Goal: Check status: Check status

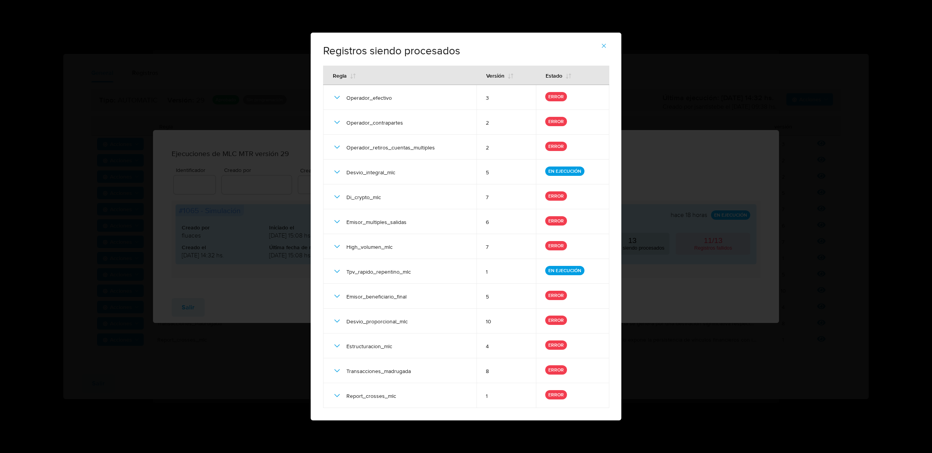
scroll to position [5, 0]
click at [602, 45] on icon "button" at bounding box center [603, 45] width 7 height 7
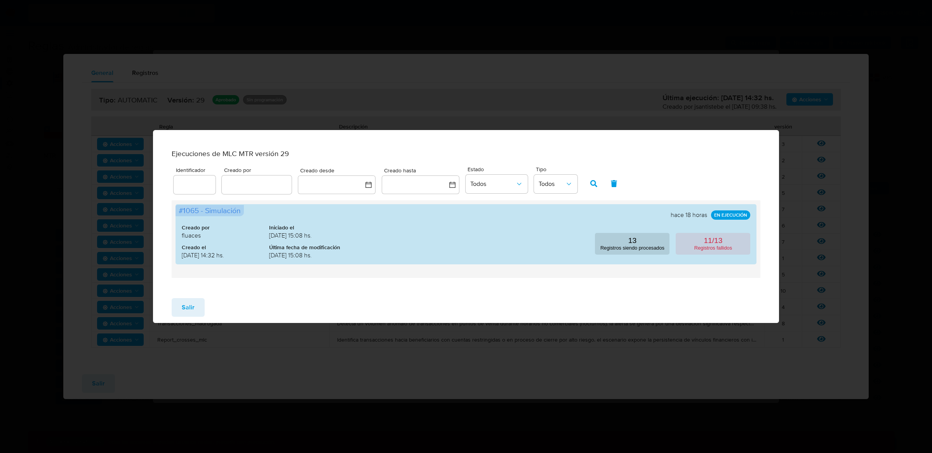
click at [116, 33] on div "Ejecuciones de MLC MTR versión 29 Identificador Creado por Creado desde Creado …" at bounding box center [466, 226] width 932 height 453
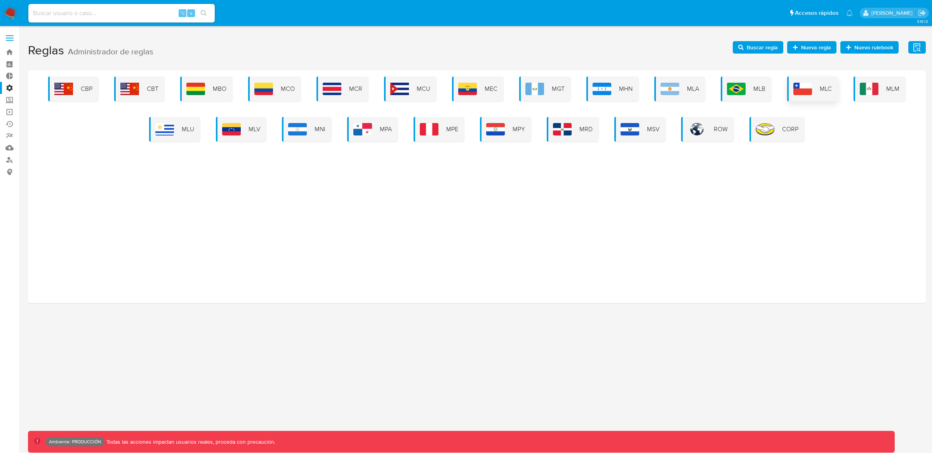
click at [795, 91] on img at bounding box center [802, 89] width 19 height 12
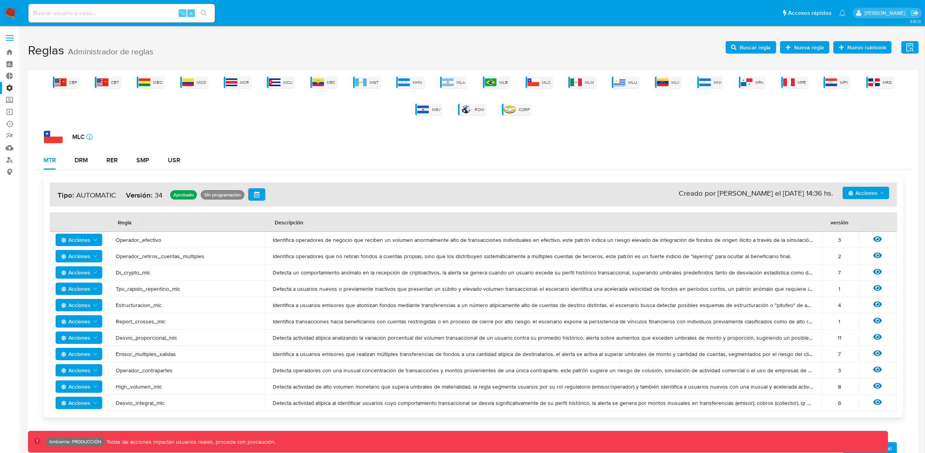
click at [880, 191] on icon "Acciones" at bounding box center [882, 193] width 6 height 6
click at [856, 235] on button "Ver historico" at bounding box center [865, 231] width 70 height 19
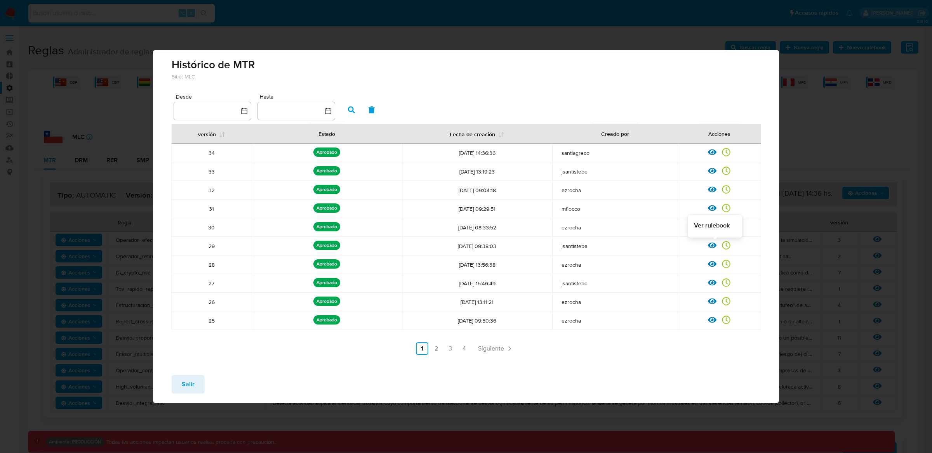
click at [714, 245] on icon at bounding box center [712, 245] width 9 height 9
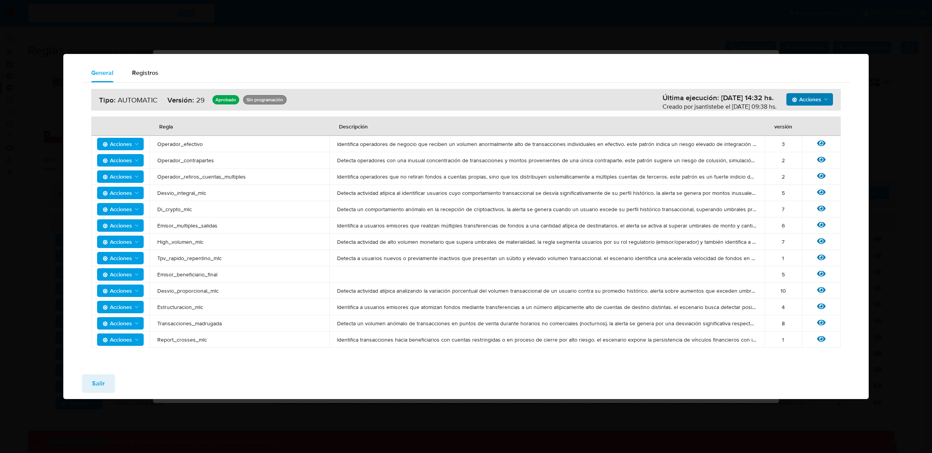
click at [801, 103] on span "Acciones" at bounding box center [807, 99] width 30 height 12
click at [794, 122] on button "Ejecuciones" at bounding box center [809, 119] width 70 height 19
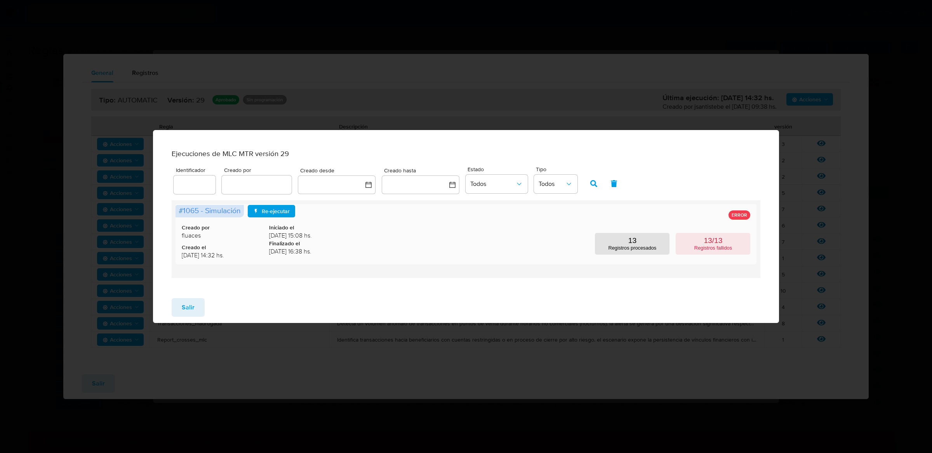
click at [386, 224] on div "Creado por fluaces Creado el [DATE] 14:32 hs. Iniciado el [DATE] 15:08 hs. Fina…" at bounding box center [466, 234] width 569 height 54
click at [351, 235] on span "[DATE] 15:08 hs." at bounding box center [312, 235] width 87 height 9
click at [275, 240] on span "[DATE] 15:08 hs." at bounding box center [312, 235] width 87 height 9
click at [538, 243] on div "Creado por fluaces Creado el [DATE] 14:32 hs. Iniciado el [DATE] 15:08 hs. Fina…" at bounding box center [466, 234] width 569 height 54
click at [626, 248] on button "13 Registros procesados" at bounding box center [632, 244] width 75 height 22
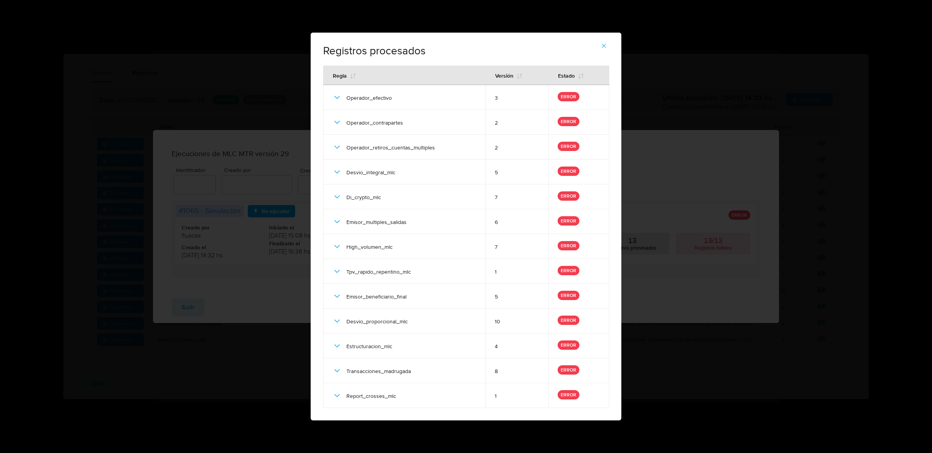
click at [604, 47] on icon "button" at bounding box center [604, 46] width 4 height 4
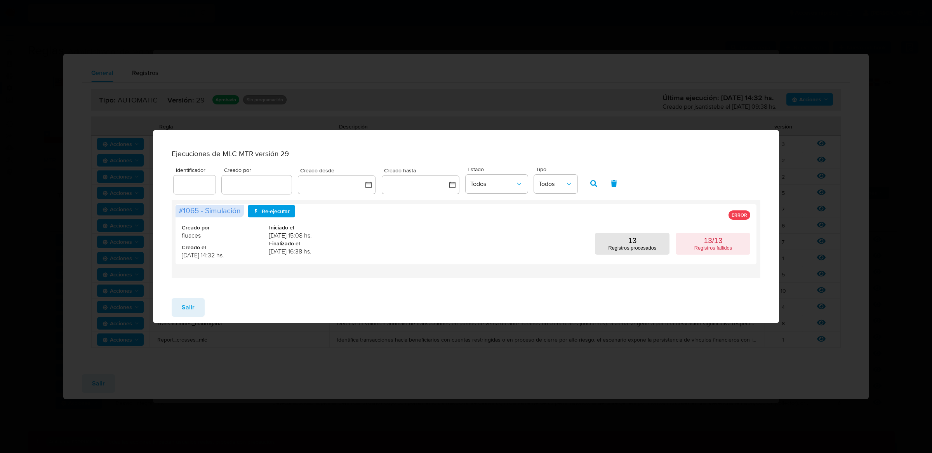
click at [640, 72] on div "Ejecuciones de MLC MTR versión 29 Identificador Creado por Creado desde Creado …" at bounding box center [466, 226] width 932 height 453
click at [366, 304] on div "Salir" at bounding box center [466, 307] width 626 height 31
click at [192, 311] on span "Salir" at bounding box center [188, 307] width 13 height 17
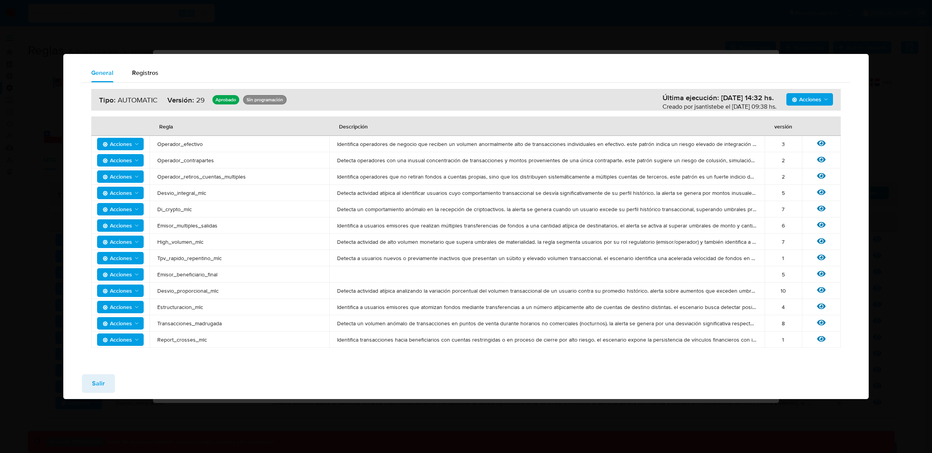
click at [886, 24] on div "General Registros Acciones Última ejecución: [DATE] 14:32 hs. Creado por jsanti…" at bounding box center [466, 226] width 932 height 453
click at [882, 49] on div "General Registros Acciones Última ejecución: [DATE] 14:32 hs. Creado por jsanti…" at bounding box center [466, 226] width 932 height 453
click at [99, 386] on span "Salir" at bounding box center [98, 383] width 13 height 17
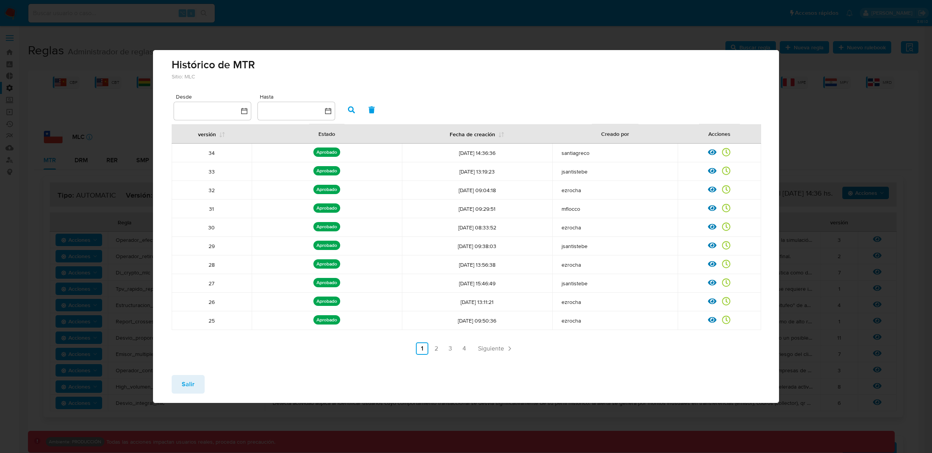
click at [271, 376] on div "Salir" at bounding box center [466, 386] width 626 height 34
click at [184, 384] on span "Salir" at bounding box center [188, 384] width 13 height 17
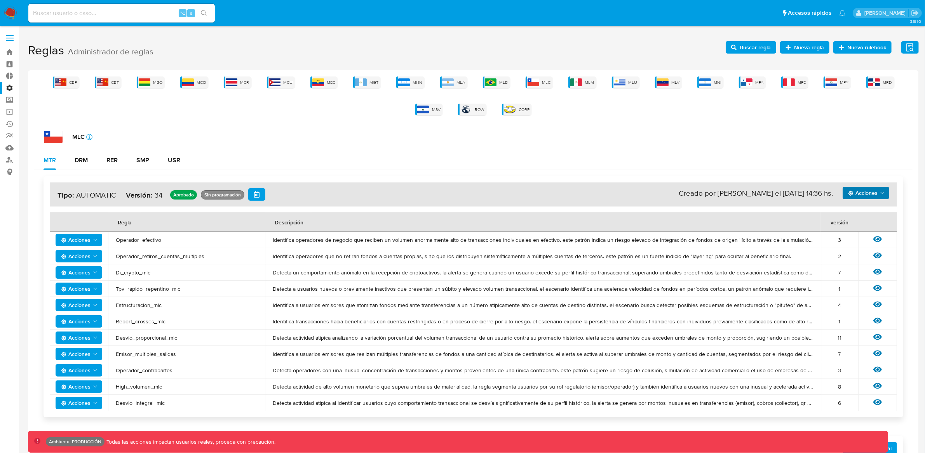
click at [330, 134] on div "MLC icon-info-16" at bounding box center [478, 137] width 868 height 12
